Goal: Information Seeking & Learning: Understand process/instructions

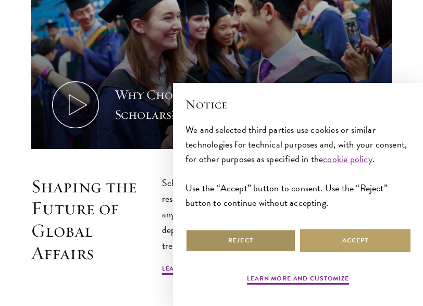
click at [261, 244] on button "Reject" at bounding box center [240, 239] width 110 height 23
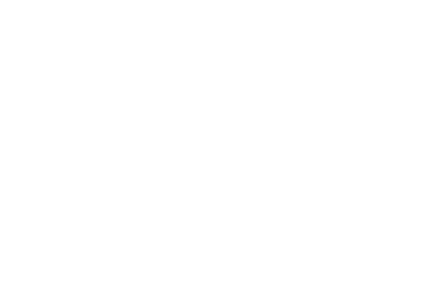
scroll to position [2498, 0]
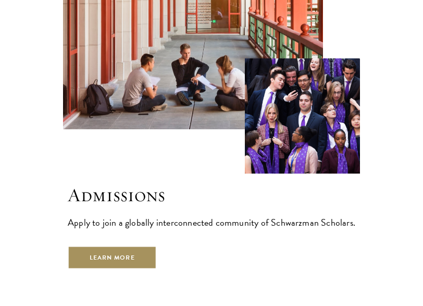
click at [117, 246] on link "Learn More" at bounding box center [112, 257] width 89 height 23
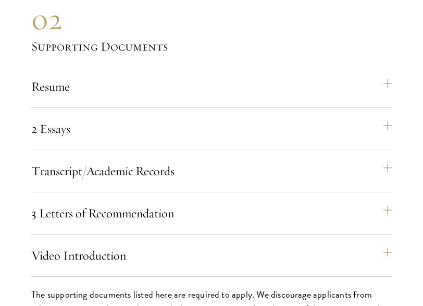
scroll to position [3071, 0]
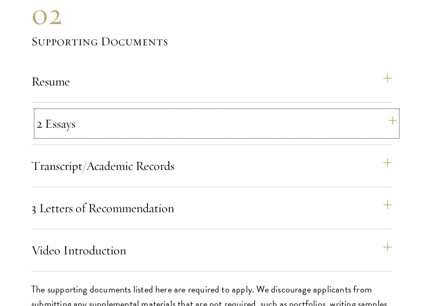
click at [258, 128] on button "2 Essays" at bounding box center [216, 123] width 360 height 25
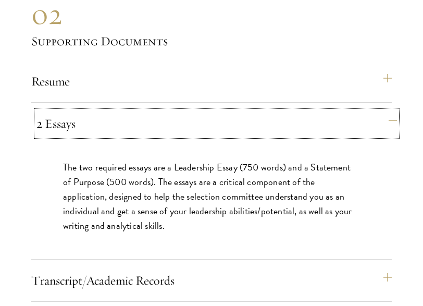
click at [387, 126] on button "2 Essays" at bounding box center [216, 123] width 360 height 25
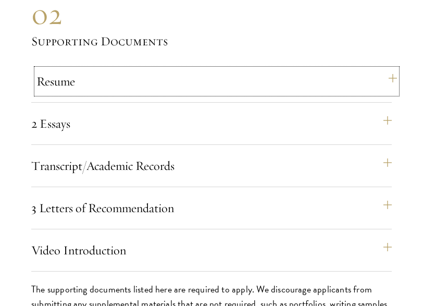
click at [387, 83] on button "Resume" at bounding box center [216, 81] width 360 height 25
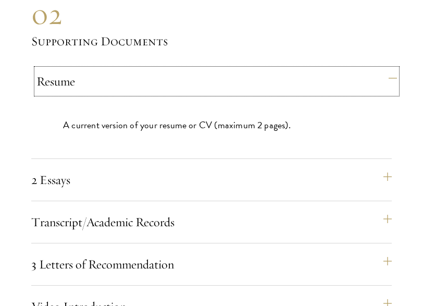
click at [387, 83] on button "Resume" at bounding box center [216, 81] width 360 height 25
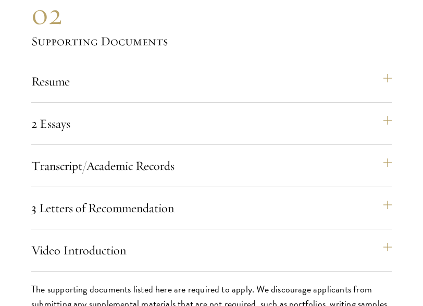
click at [371, 180] on div "Transcript/Academic Records You are required to scan and upload official transc…" at bounding box center [211, 170] width 360 height 34
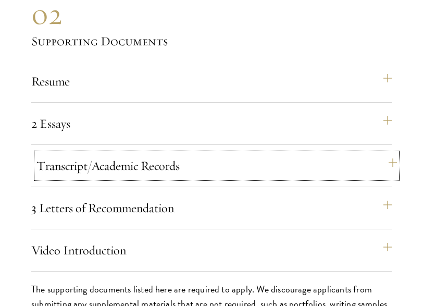
click at [374, 171] on button "Transcript/Academic Records" at bounding box center [216, 165] width 360 height 25
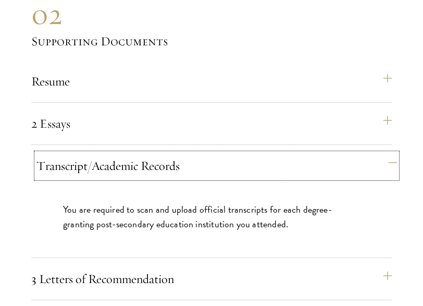
click at [374, 171] on button "Transcript/Academic Records" at bounding box center [216, 165] width 360 height 25
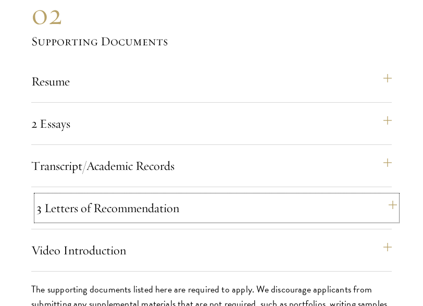
click at [352, 204] on button "3 Letters of Recommendation" at bounding box center [216, 207] width 360 height 25
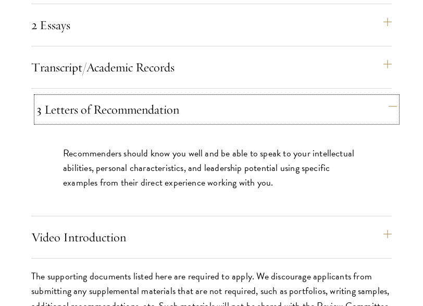
scroll to position [3227, 0]
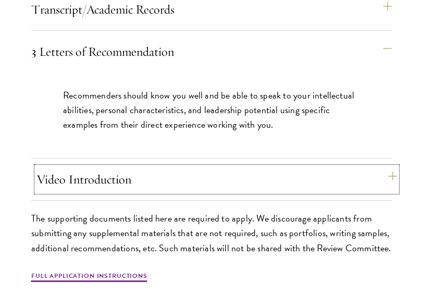
click at [344, 180] on button "Video Introduction" at bounding box center [216, 179] width 360 height 25
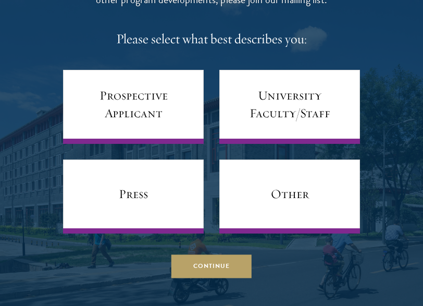
scroll to position [4424, 0]
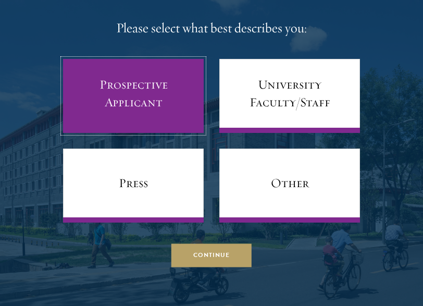
click at [129, 101] on link "Prospective Applicant" at bounding box center [133, 96] width 141 height 74
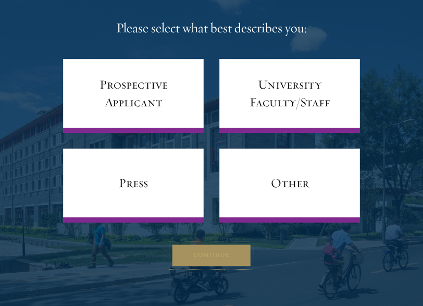
click at [211, 255] on button "Continue" at bounding box center [211, 254] width 80 height 23
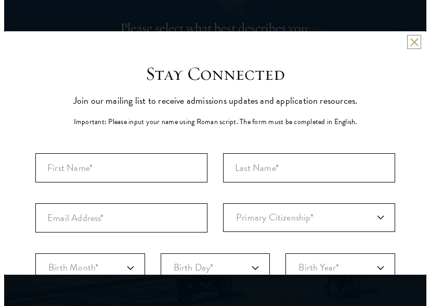
scroll to position [4438, 0]
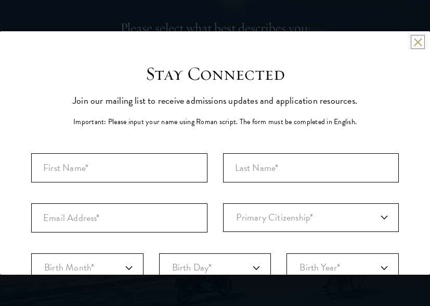
click at [414, 44] on button at bounding box center [418, 41] width 9 height 9
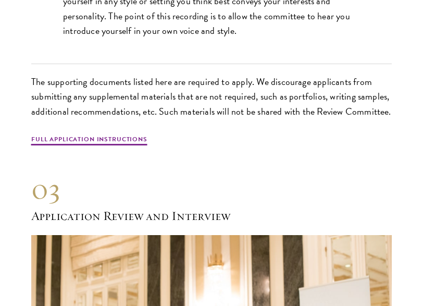
scroll to position [3383, 0]
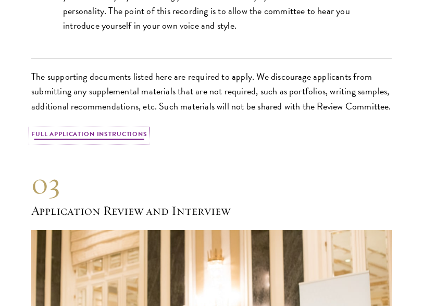
click at [88, 131] on link "Full Application Instructions" at bounding box center [89, 135] width 116 height 12
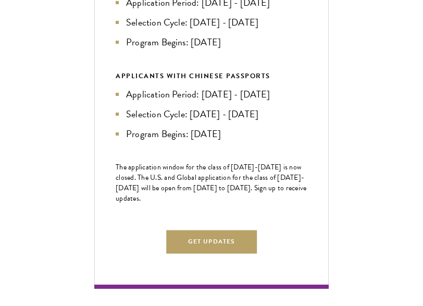
scroll to position [520, 0]
